Goal: Find specific page/section: Find specific page/section

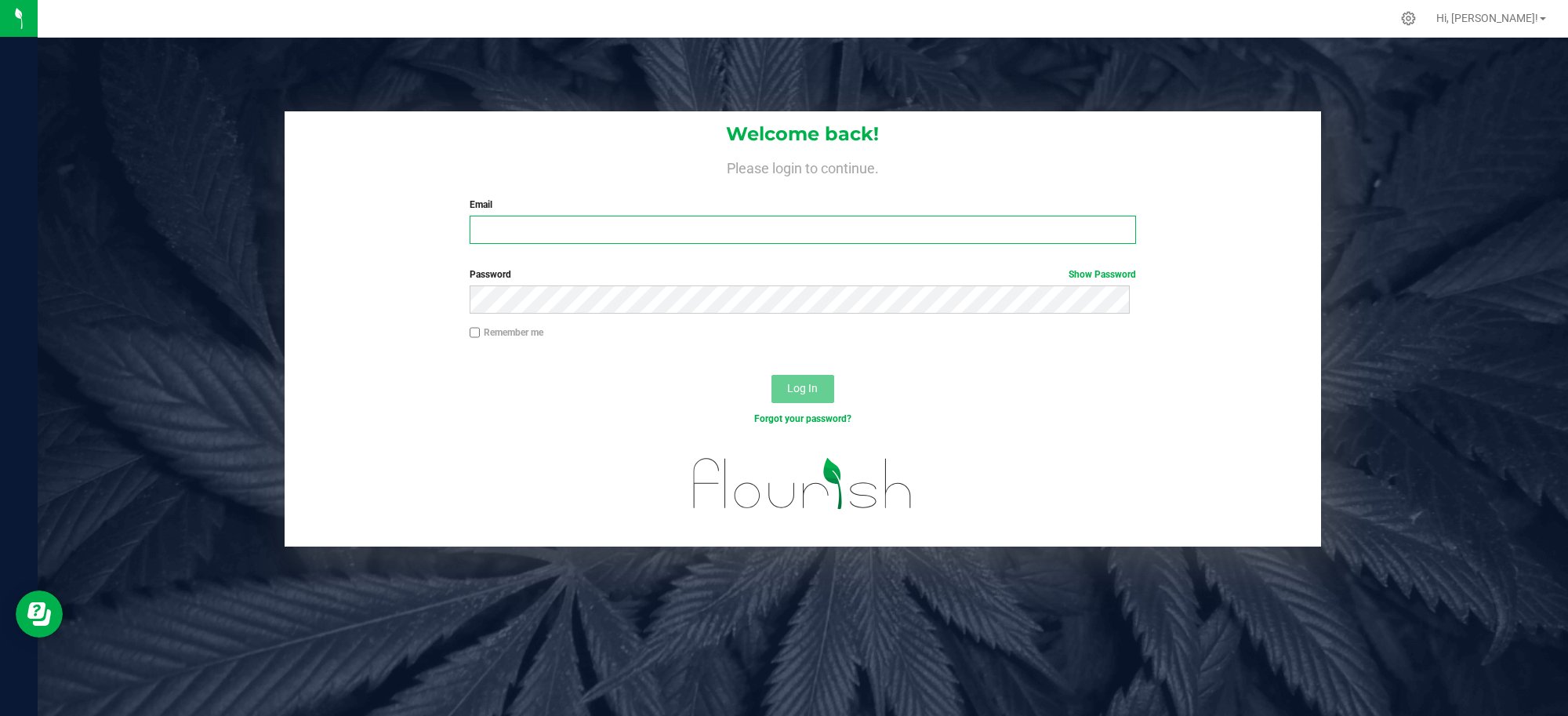
click at [768, 233] on input "Email" at bounding box center [802, 229] width 667 height 29
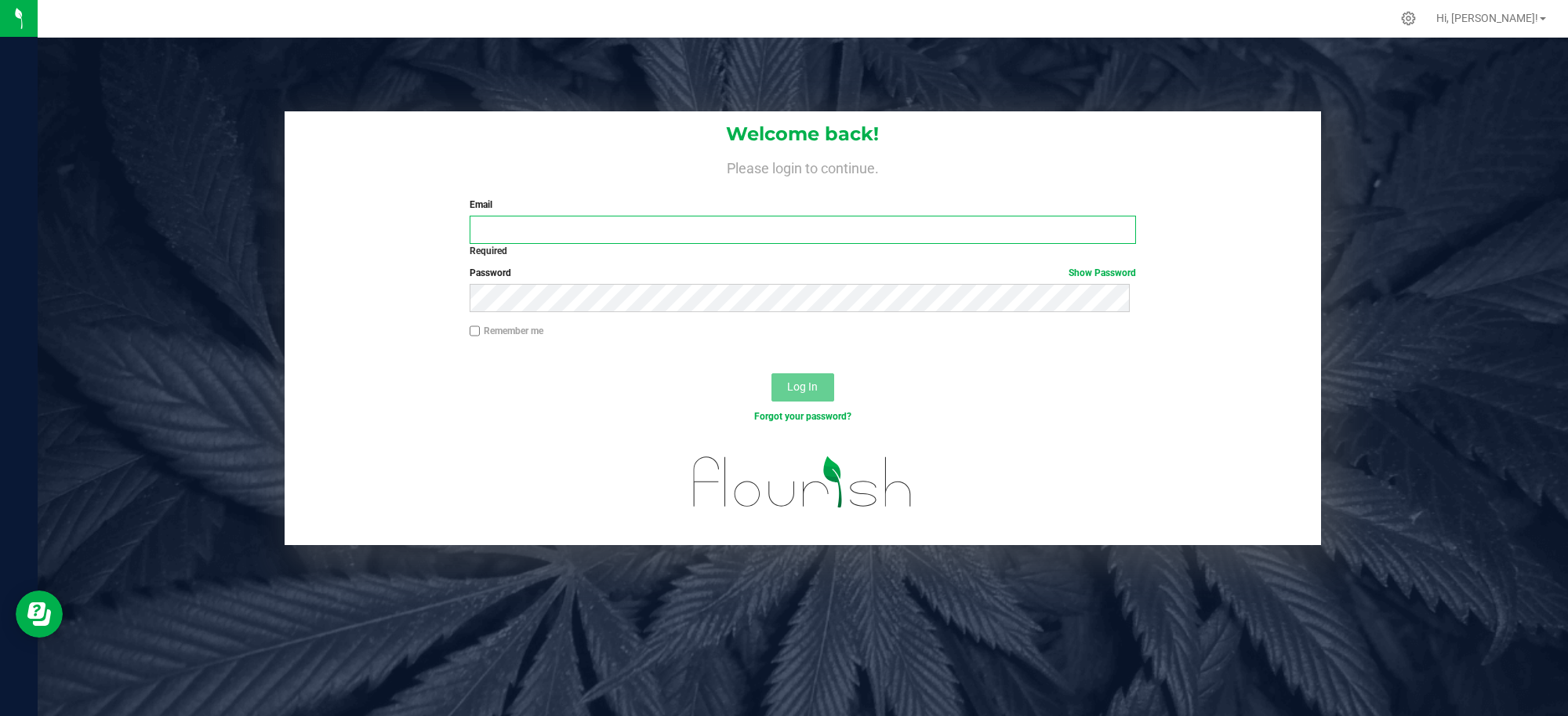
type input "[EMAIL_ADDRESS][DOMAIN_NAME]"
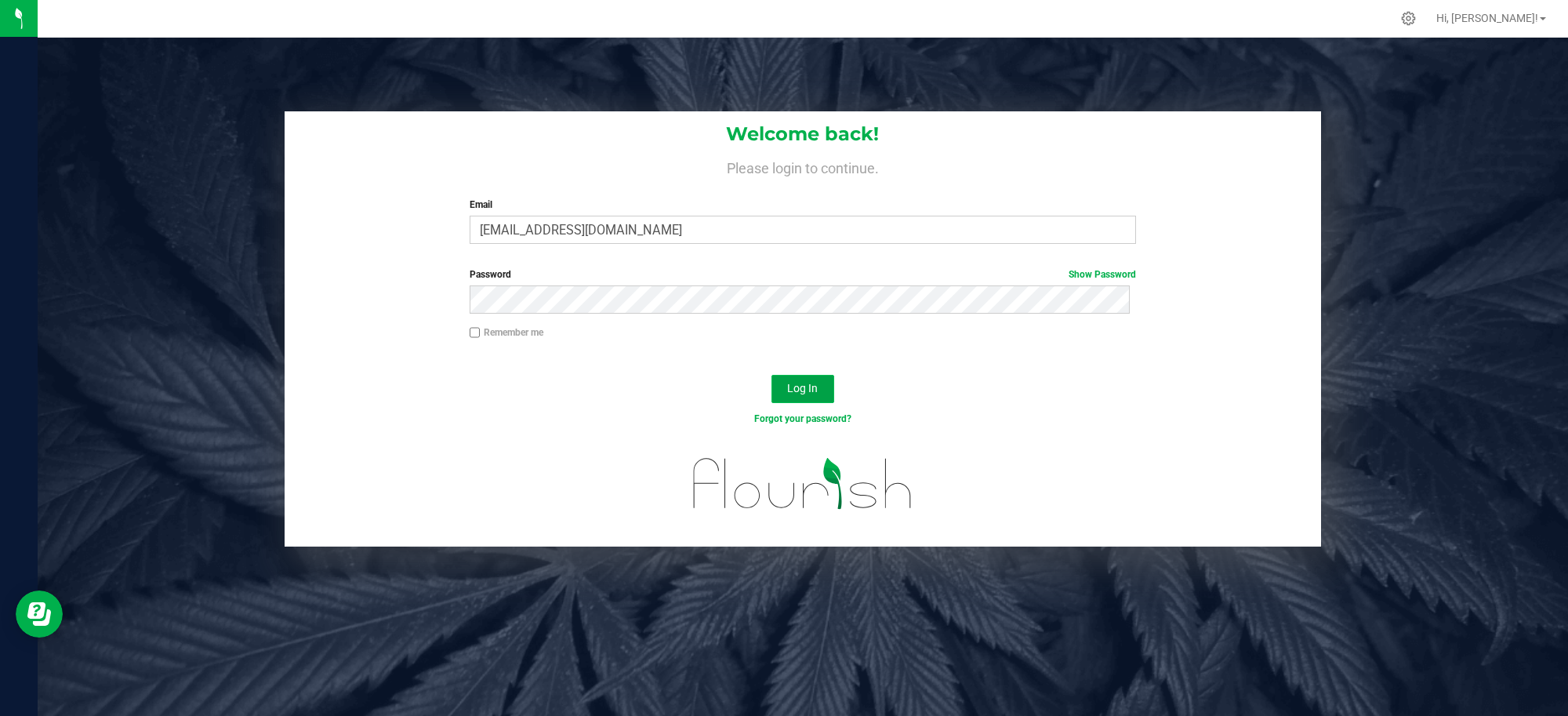
click at [787, 385] on span "Log In" at bounding box center [802, 388] width 30 height 13
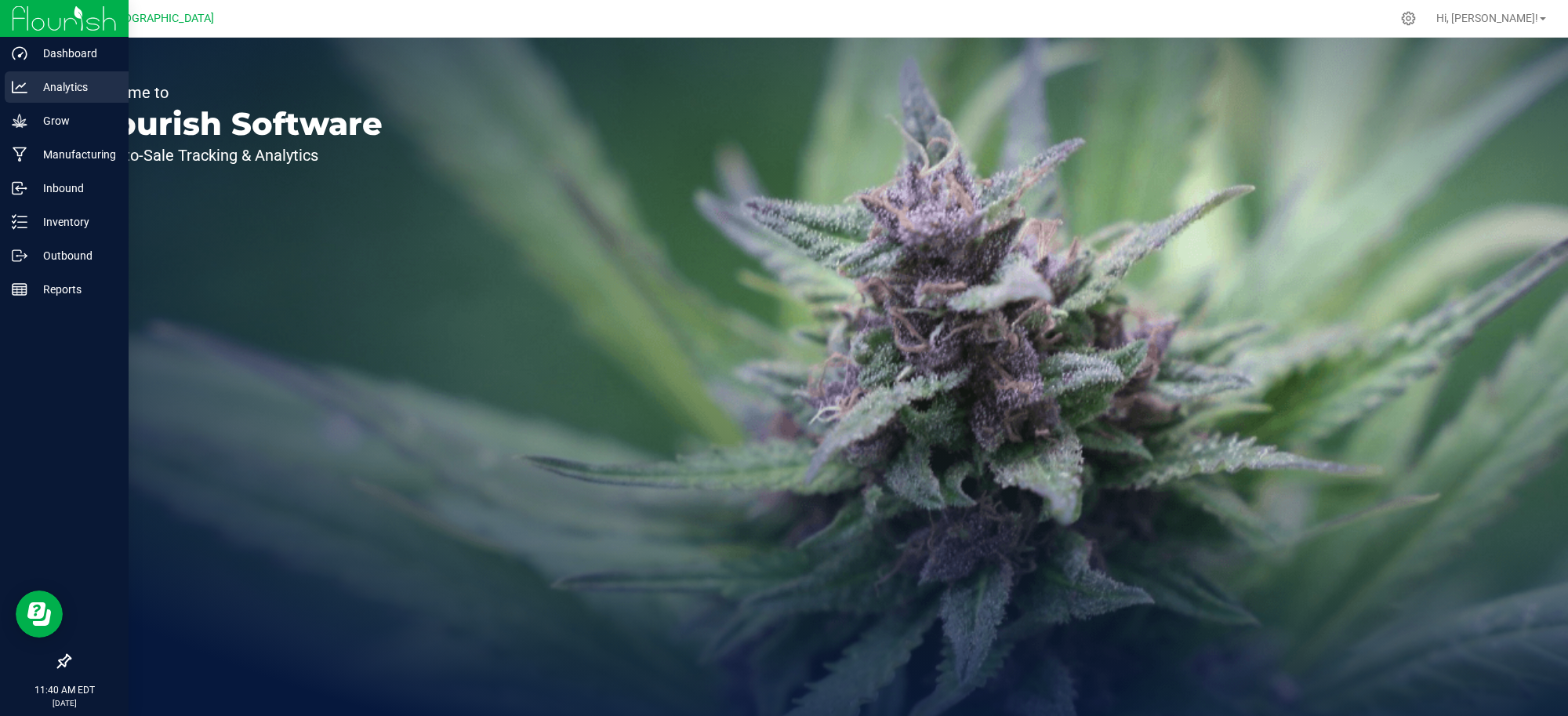
click at [68, 91] on p "Analytics" at bounding box center [75, 87] width 94 height 18
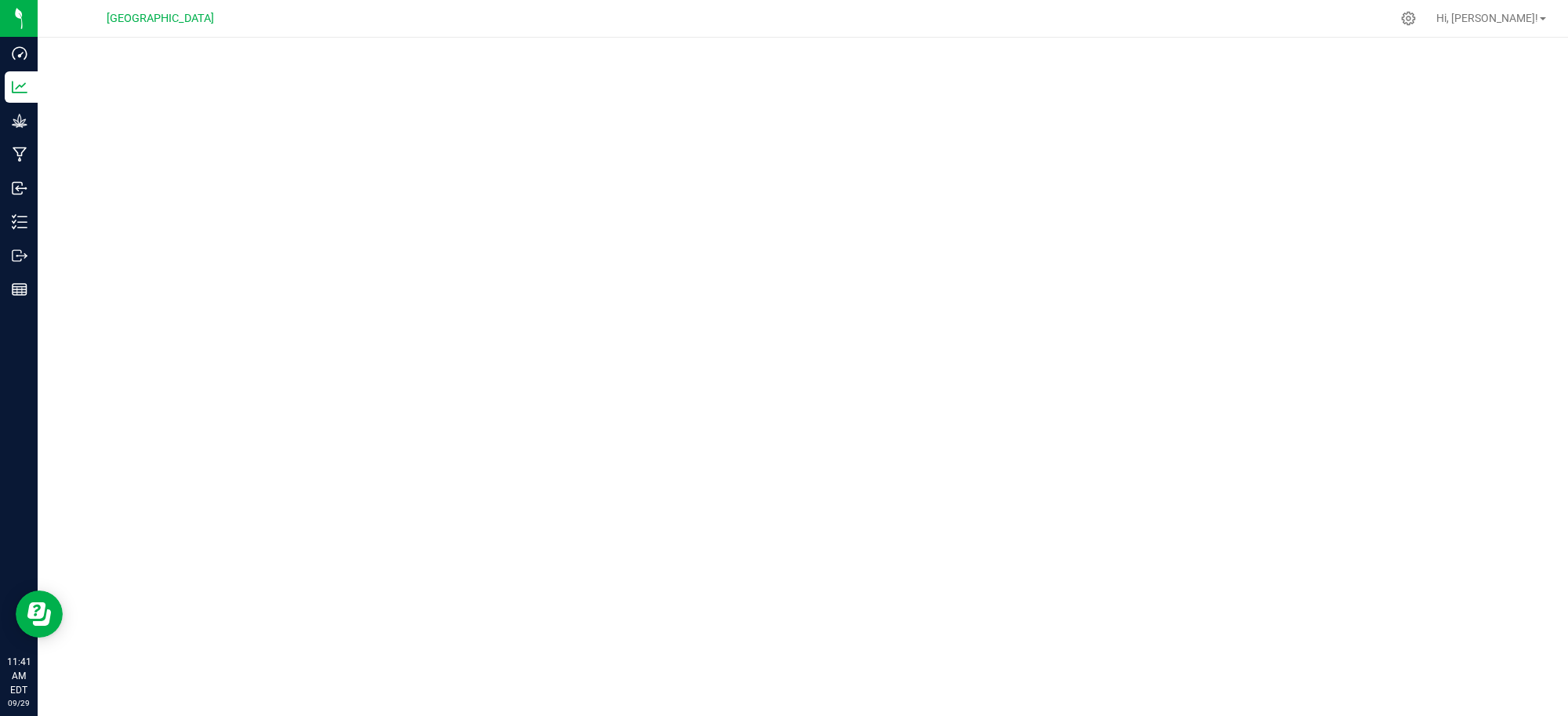
click at [961, 47] on div at bounding box center [802, 372] width 1530 height 669
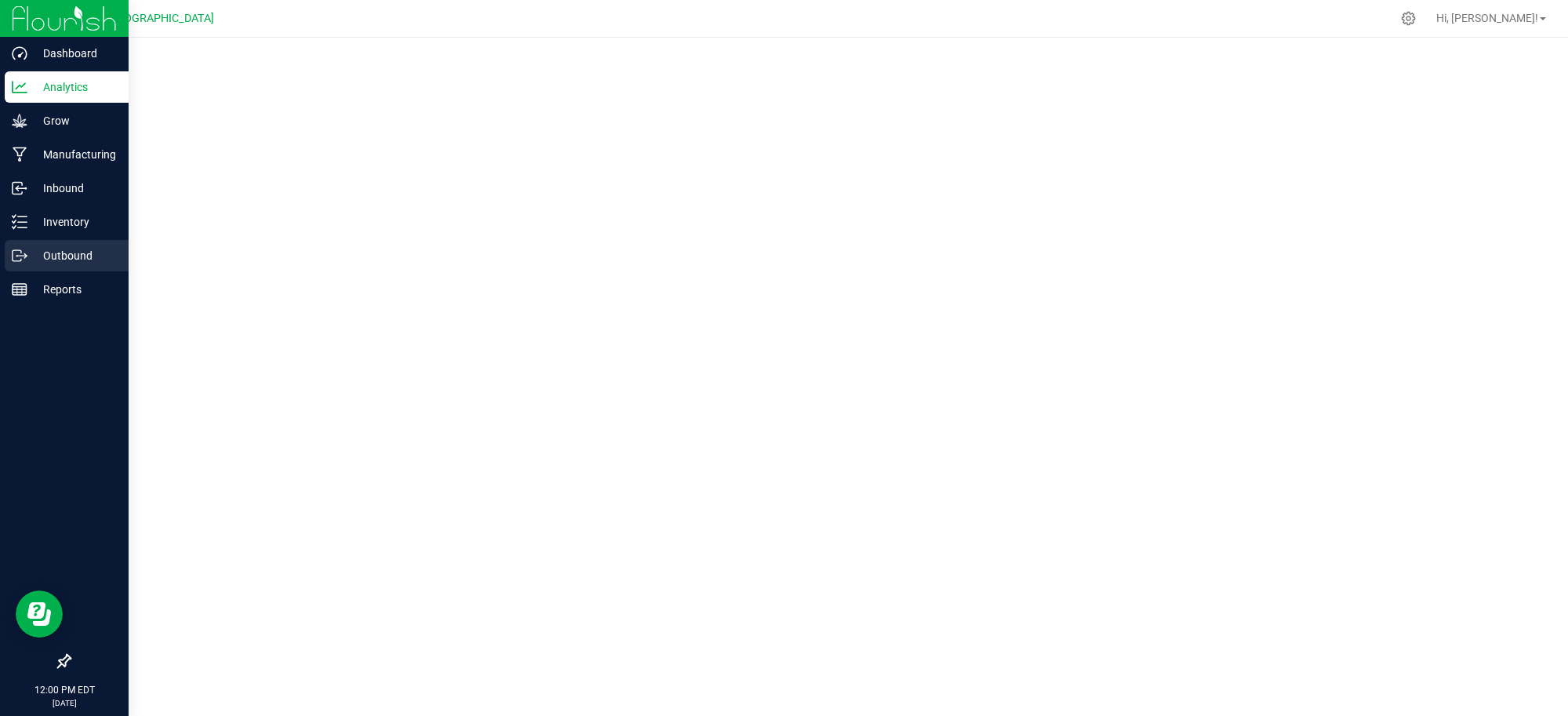
click at [54, 252] on p "Outbound" at bounding box center [75, 256] width 94 height 18
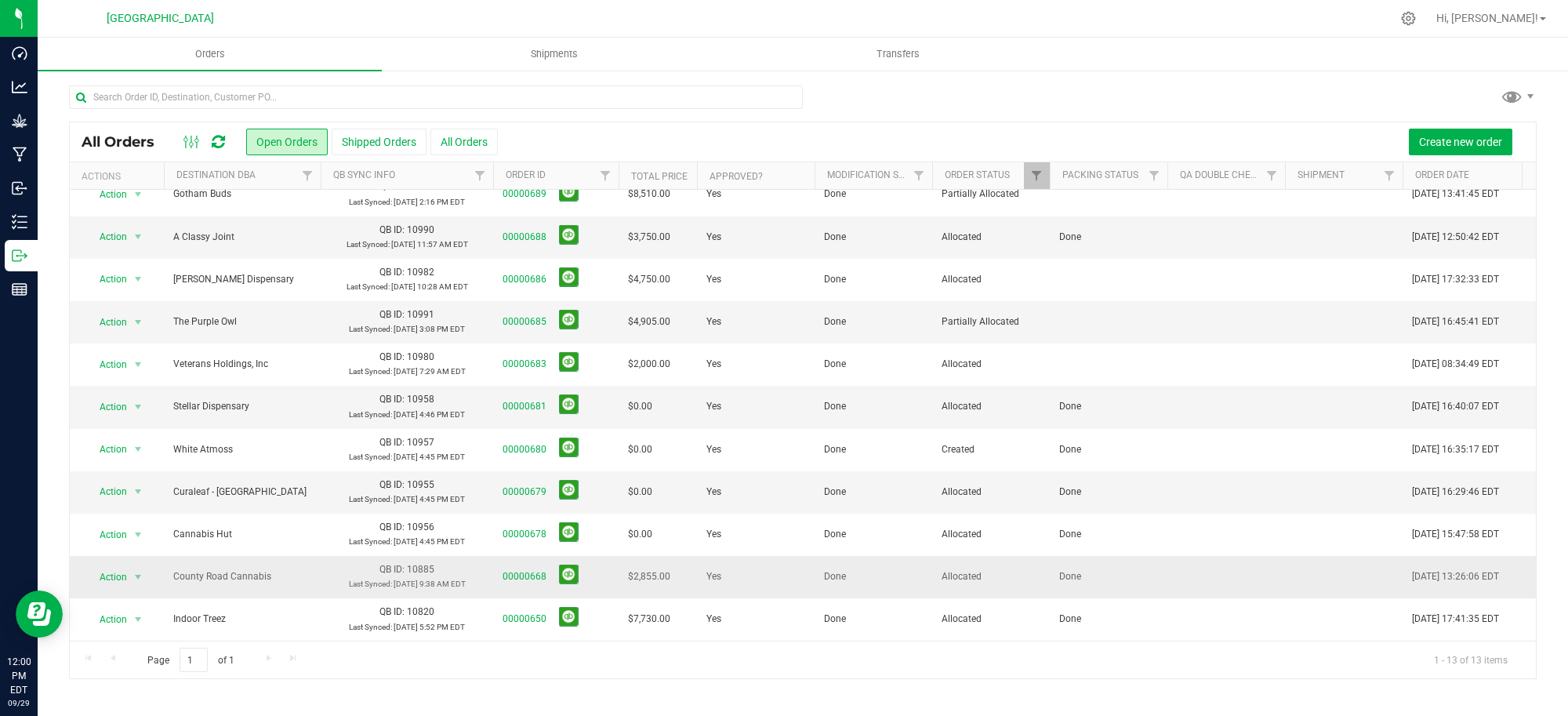
scroll to position [117, 0]
